Goal: Task Accomplishment & Management: Complete application form

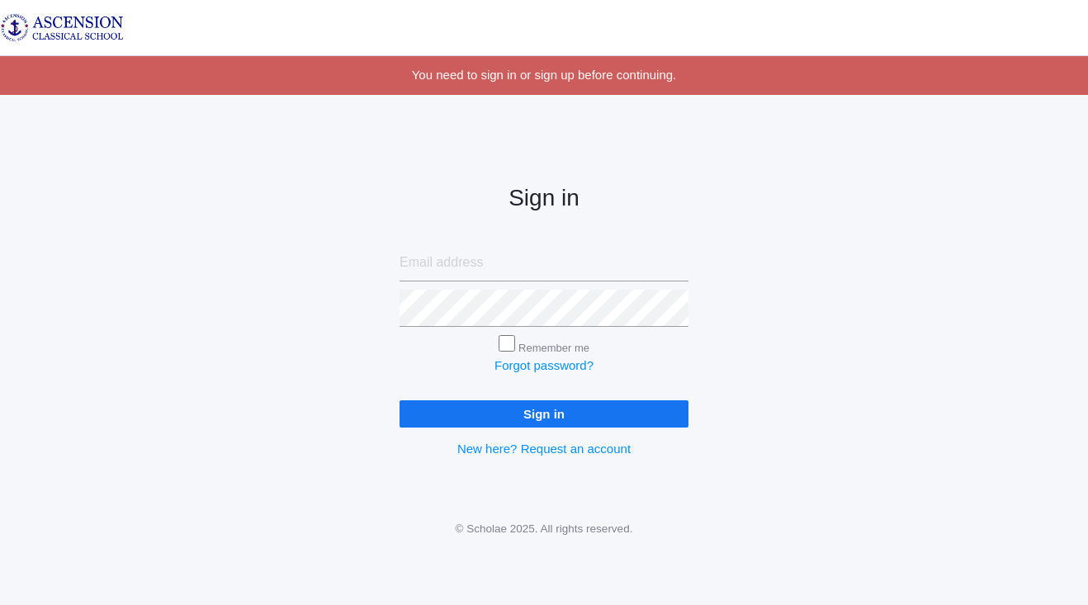
type input "[EMAIL_ADDRESS][DOMAIN_NAME]"
click at [584, 419] on input "Sign in" at bounding box center [544, 413] width 289 height 27
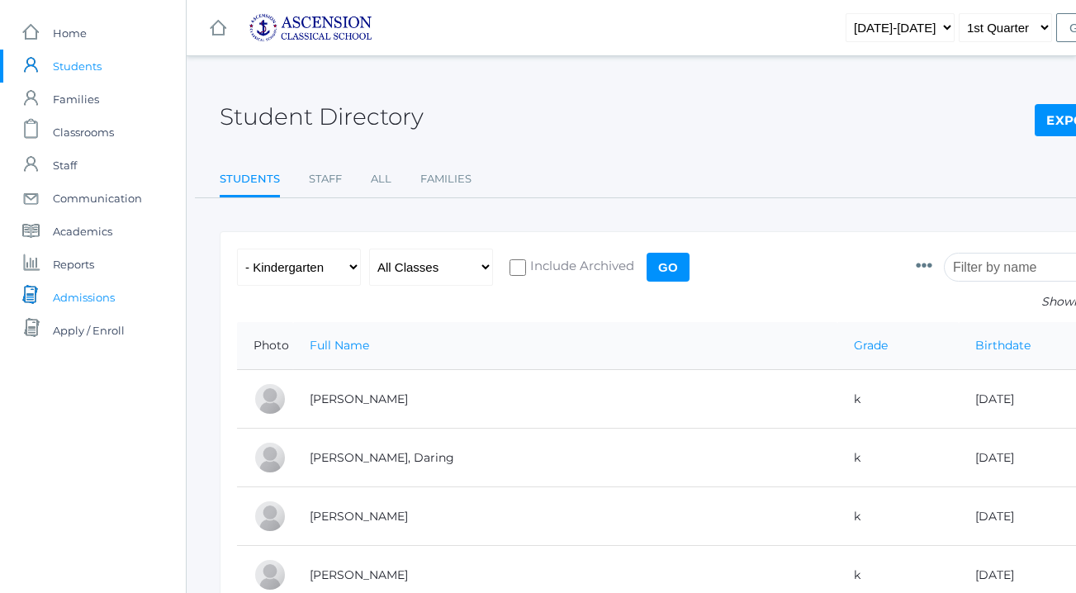
click at [85, 287] on span "Admissions" at bounding box center [84, 297] width 62 height 33
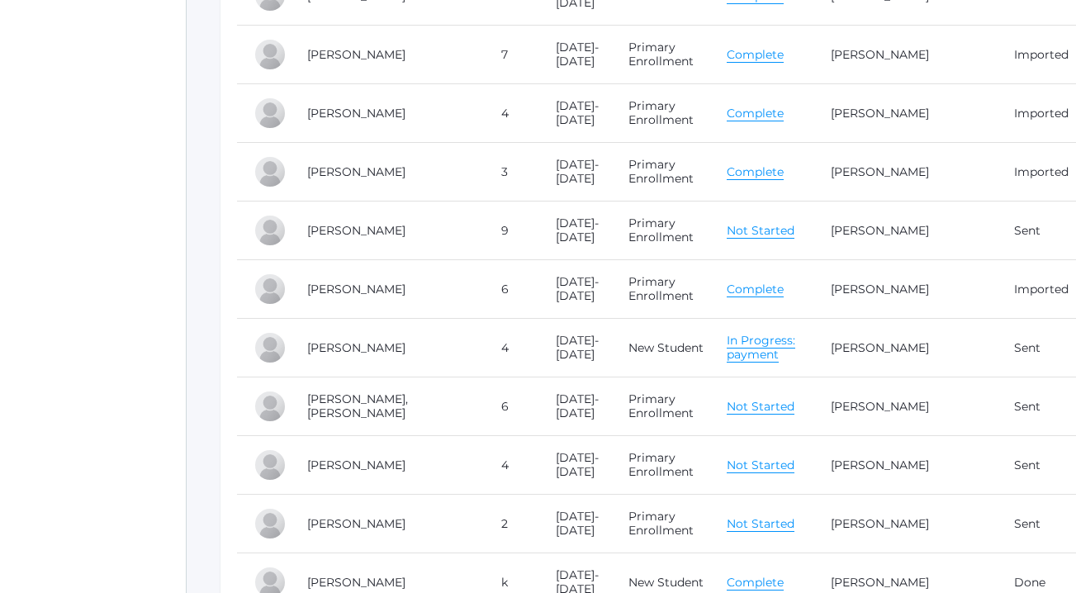
scroll to position [7060, 0]
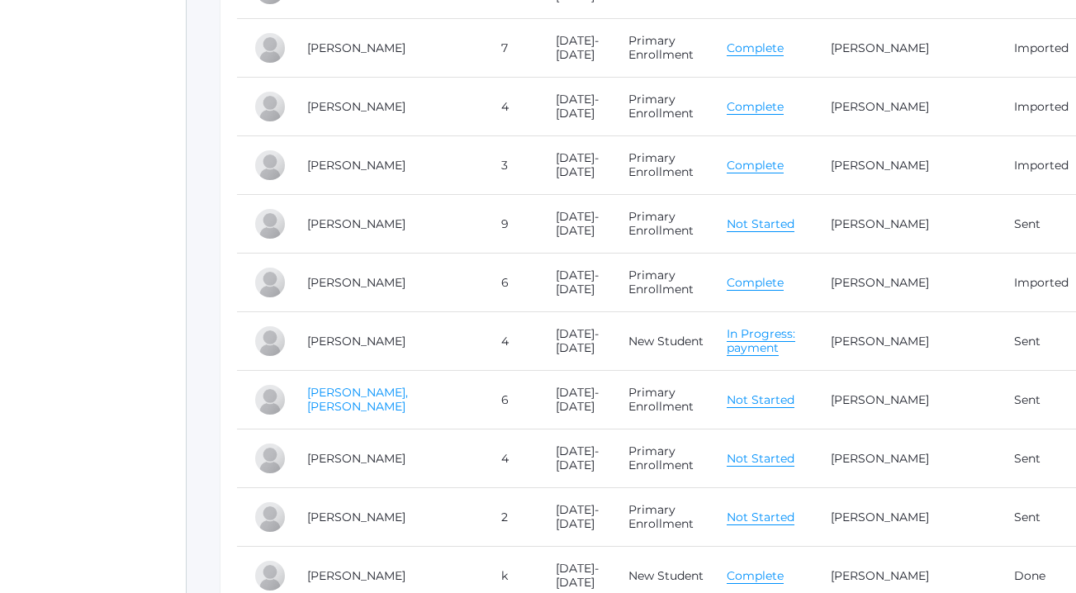
click at [324, 388] on link "[PERSON_NAME], [PERSON_NAME]" at bounding box center [357, 399] width 101 height 29
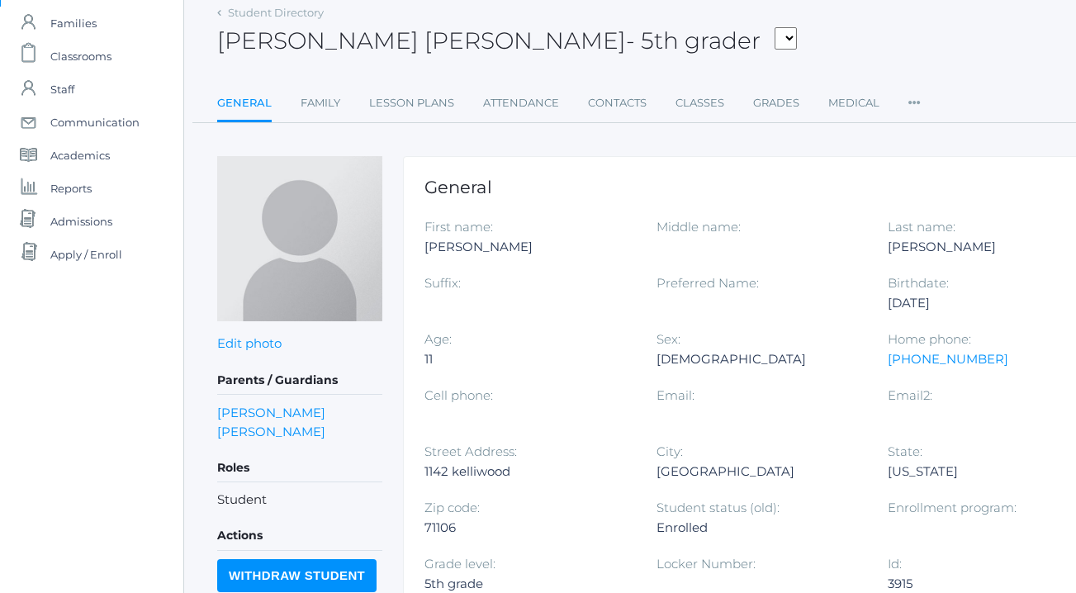
scroll to position [0, 2]
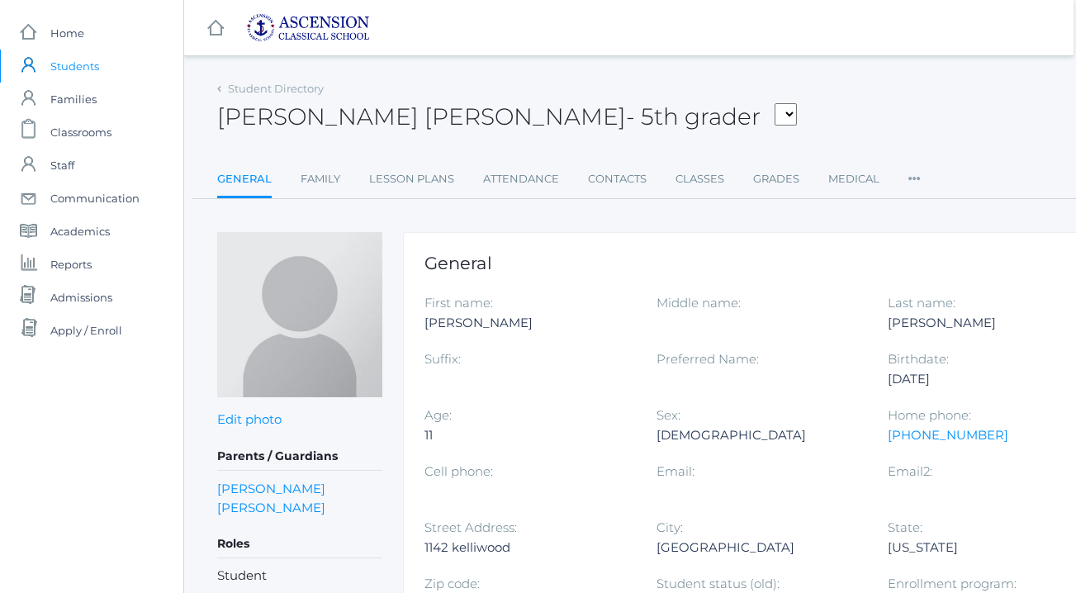
click at [908, 177] on icon at bounding box center [914, 174] width 12 height 22
click at [890, 129] on div "[PERSON_NAME] [PERSON_NAME] - 5th grader [PERSON_NAME], [PERSON_NAME], [PERSON_…" at bounding box center [679, 107] width 925 height 61
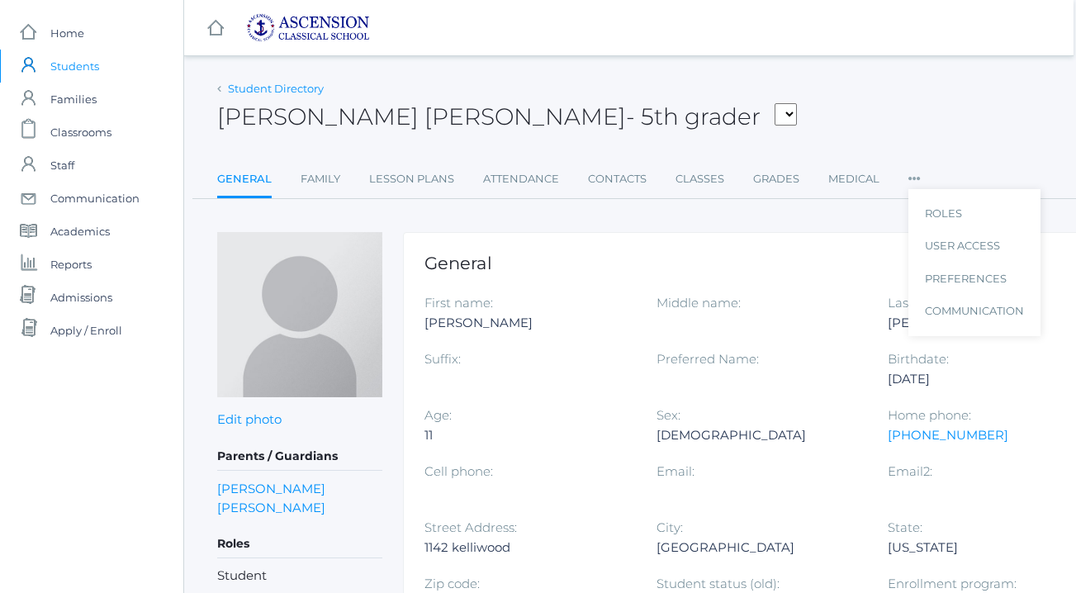
click at [302, 92] on link "Student Directory" at bounding box center [276, 88] width 96 height 13
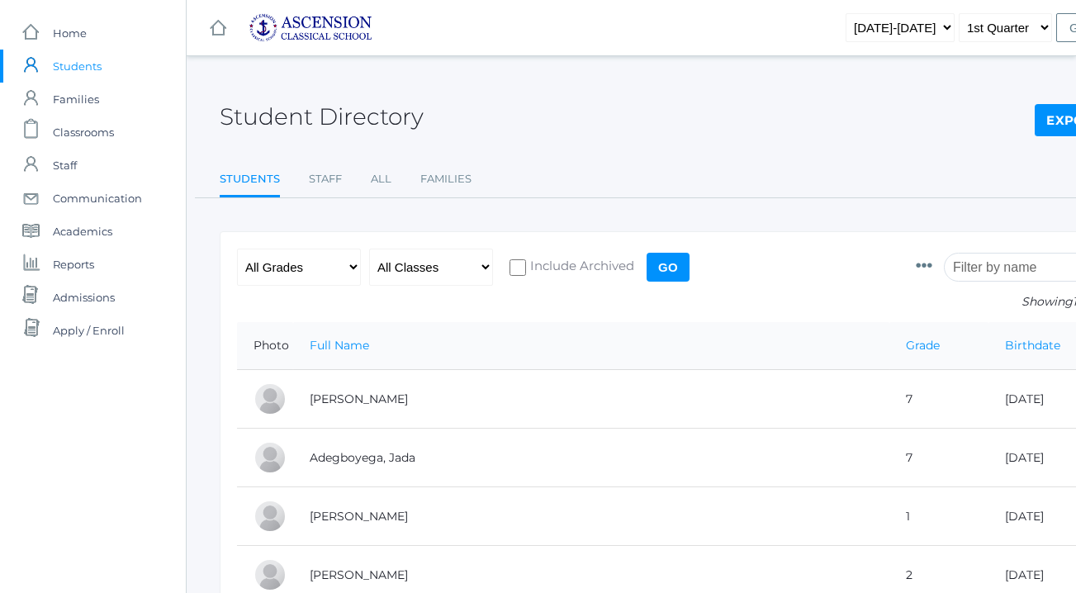
click at [74, 288] on span "Admissions" at bounding box center [84, 297] width 62 height 33
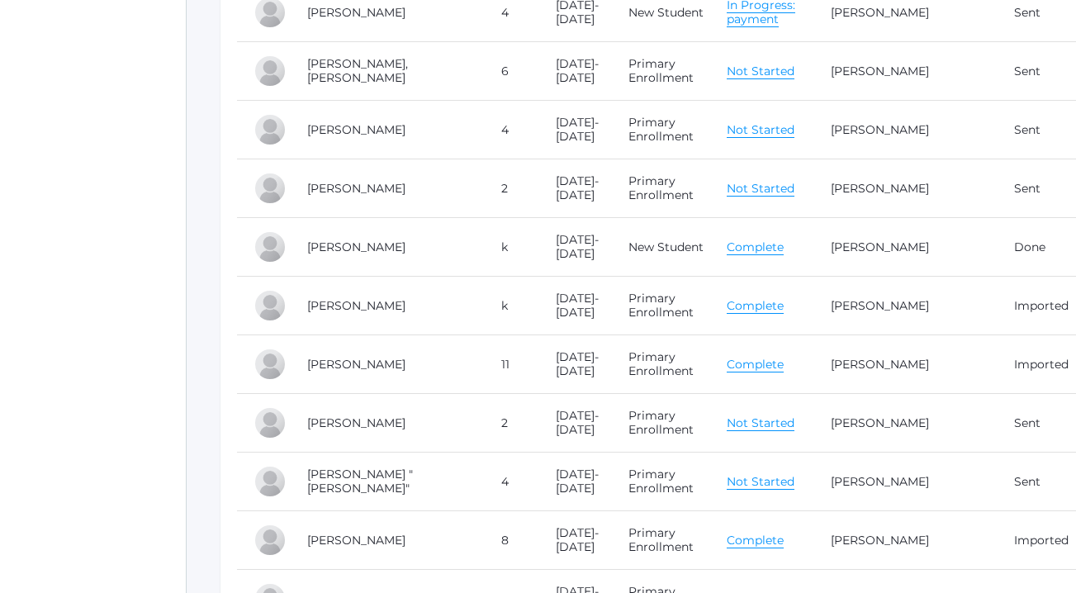
scroll to position [7201, 0]
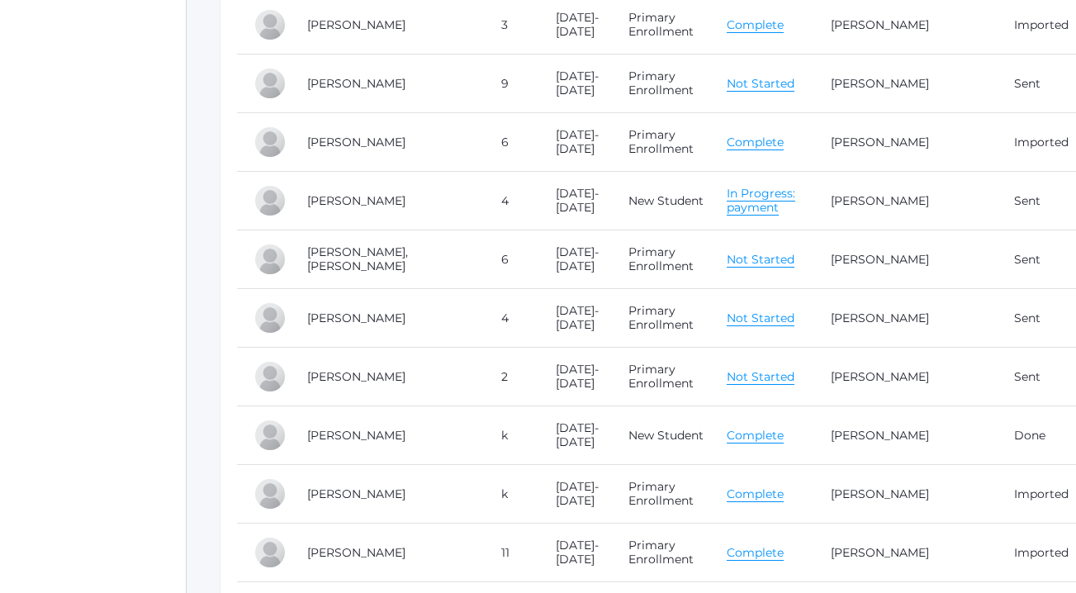
click at [793, 252] on link "Not Started" at bounding box center [761, 260] width 68 height 16
click at [378, 250] on link "Perrero, Presley" at bounding box center [357, 258] width 101 height 29
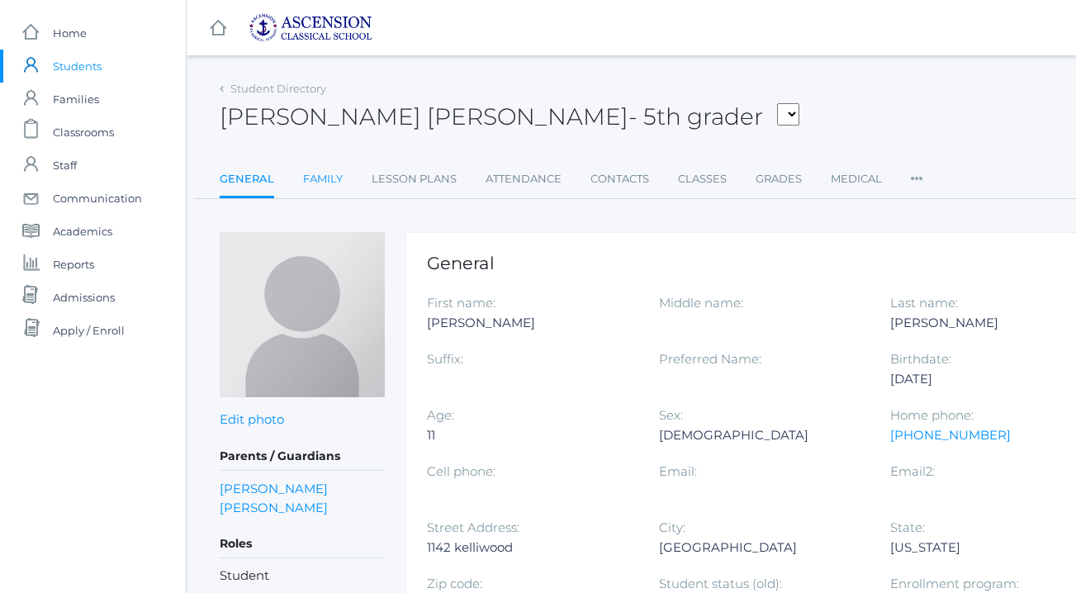
click at [321, 170] on link "Family" at bounding box center [323, 179] width 40 height 33
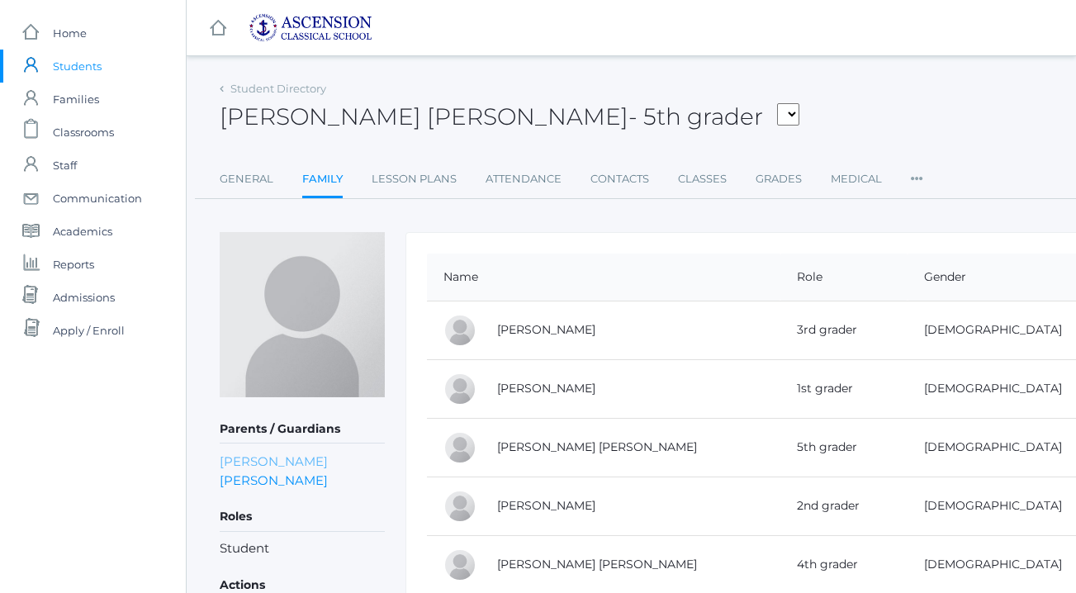
click at [303, 456] on link "Courtney Perrero" at bounding box center [274, 461] width 108 height 19
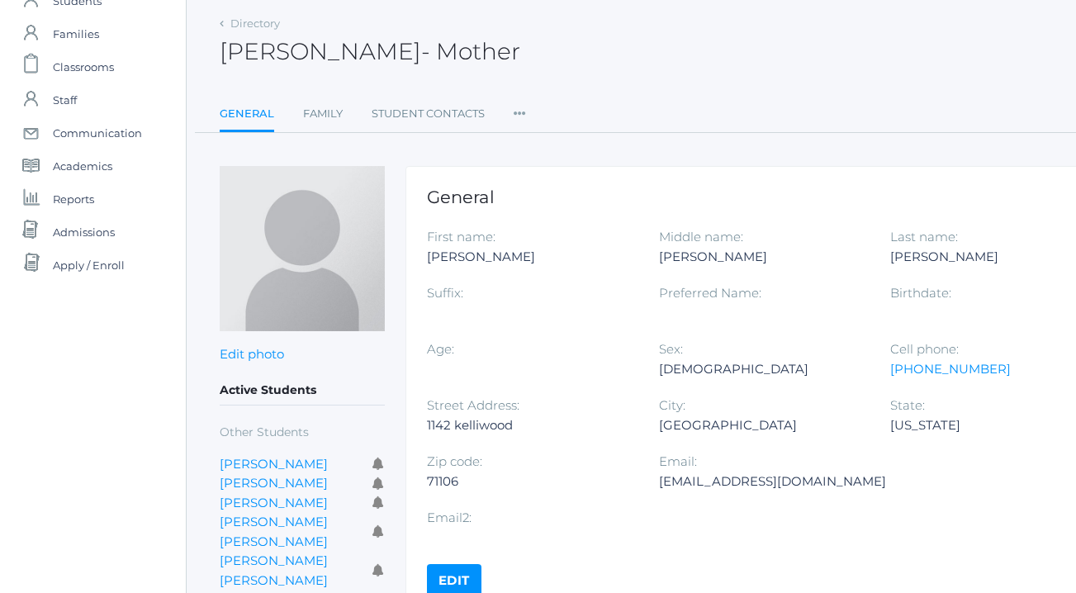
scroll to position [68, 1]
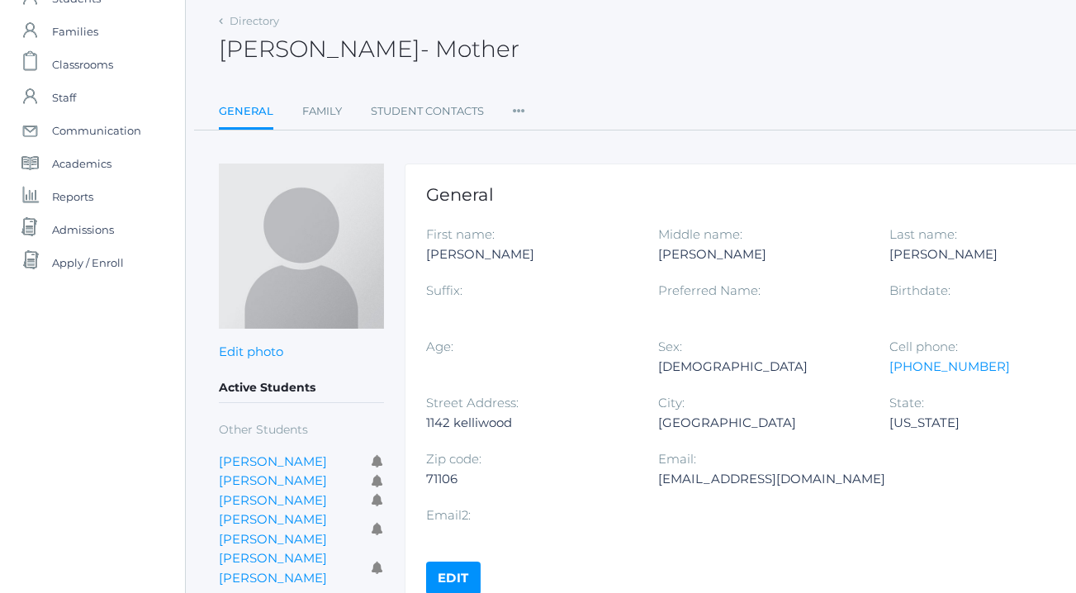
click at [713, 481] on div "Perrerocourt@yahoo.com" at bounding box center [771, 479] width 227 height 20
copy div "Perrerocourt@yahoo.com"
drag, startPoint x: 713, startPoint y: 481, endPoint x: 268, endPoint y: 1, distance: 654.9
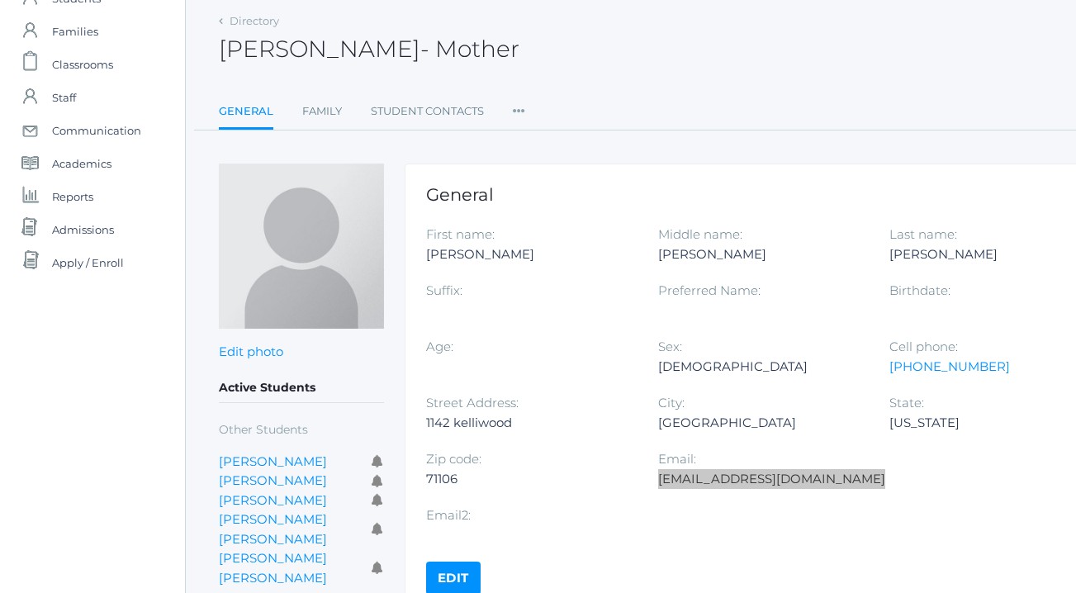
click at [0, 0] on div "icons/ui/navigation/home Created with Sketch. Home icons/user/plain Created wit…" at bounding box center [537, 339] width 1076 height 814
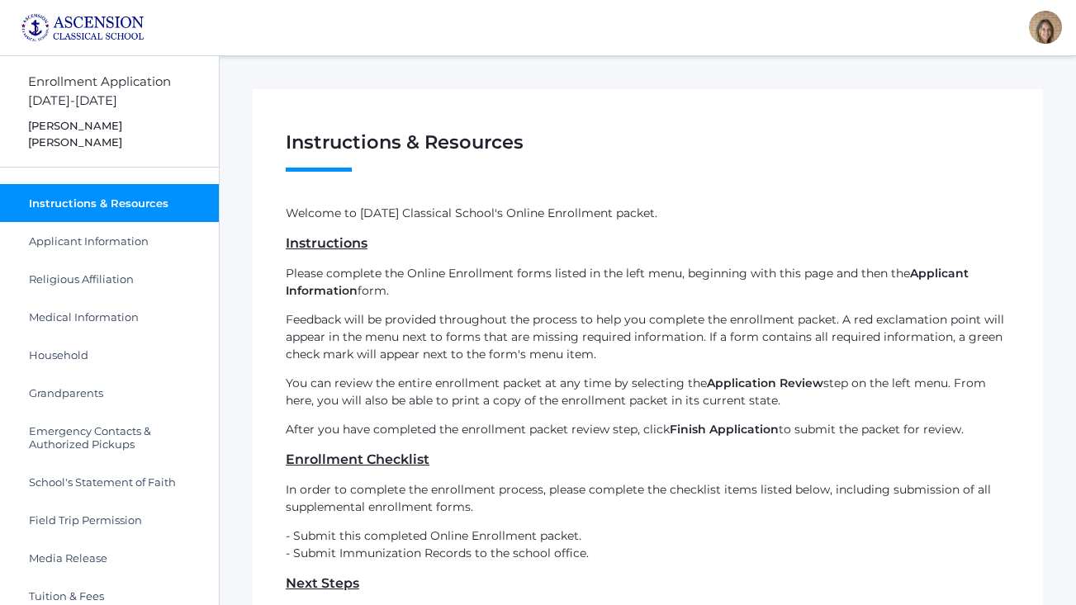
click at [741, 128] on div "Instructions & Resources Step 1 / 16 ( see hide steps) Presley Perrero 6th grad…" at bounding box center [648, 471] width 790 height 765
click at [102, 237] on link "Applicant Information" at bounding box center [109, 241] width 219 height 38
